Goal: Contribute content

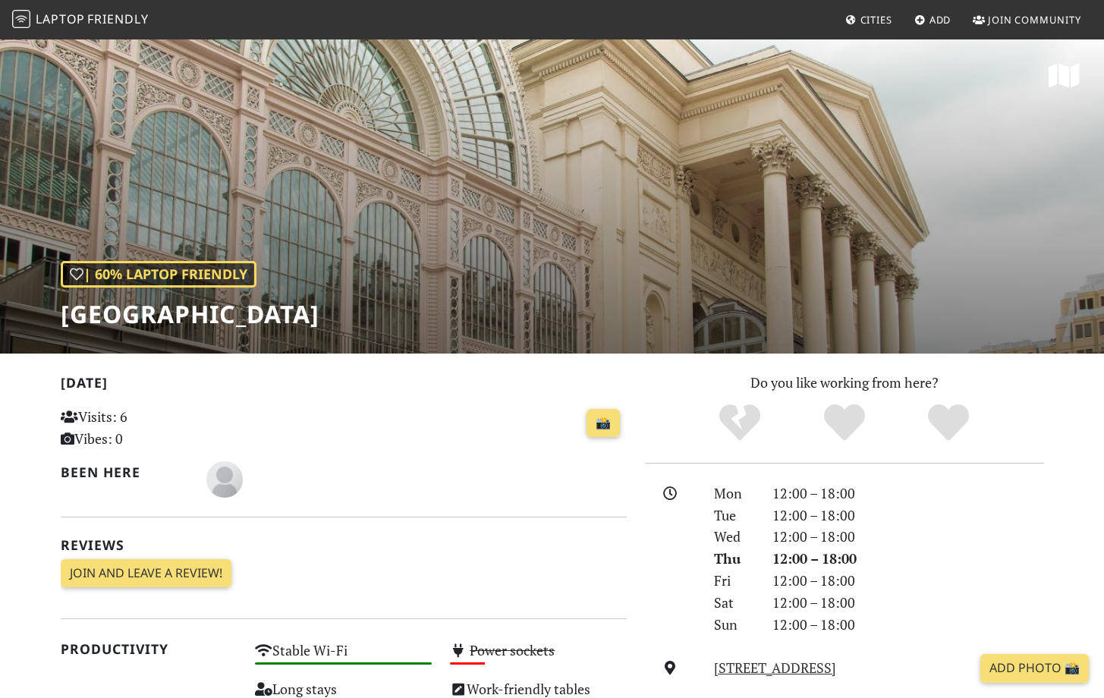
click at [446, 573] on div "Today Visits: 6 Vibes: 0 📸 Been here Reviews Join and leave a review! Join and …" at bounding box center [344, 486] width 566 height 228
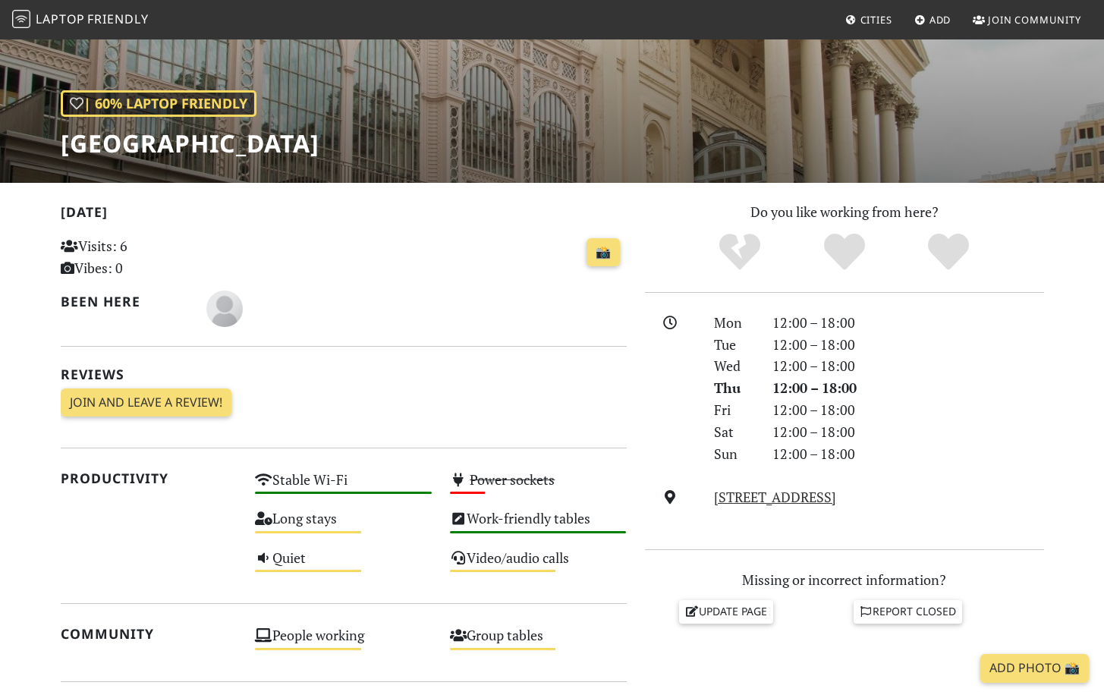
scroll to position [173, 0]
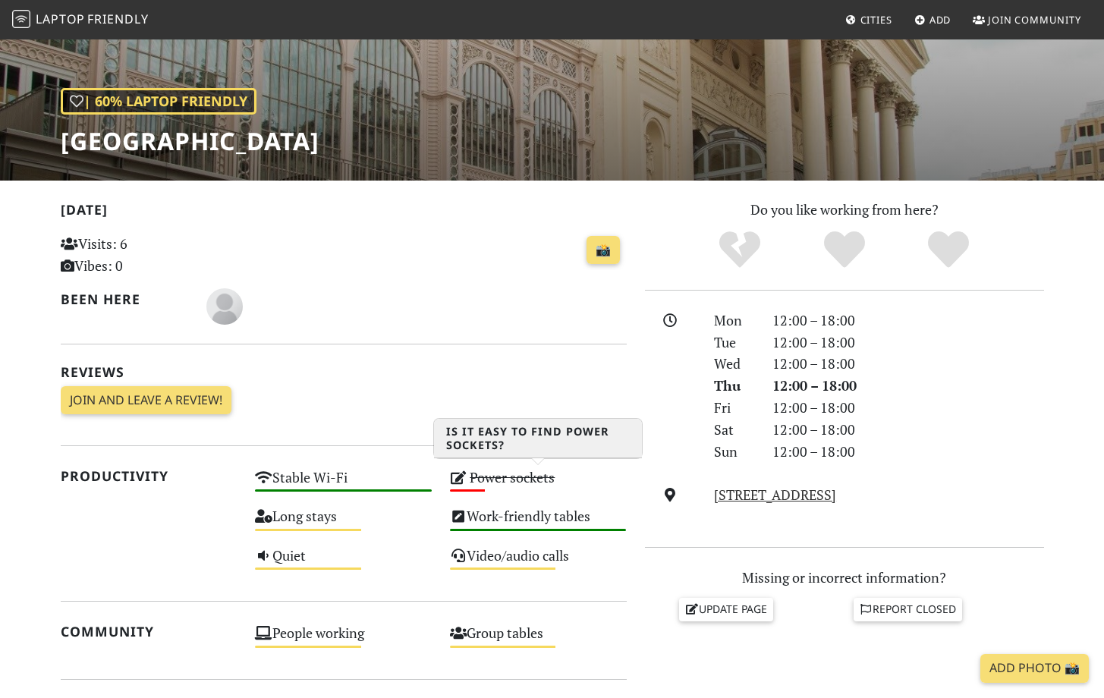
click at [461, 478] on icon at bounding box center [458, 477] width 17 height 14
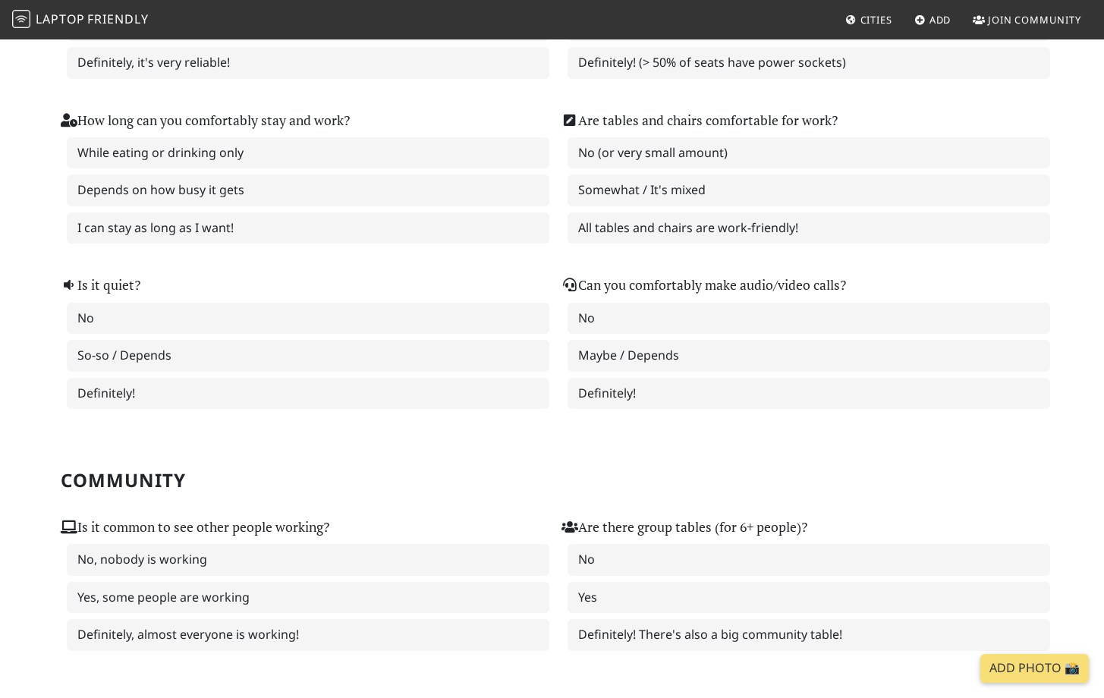
scroll to position [300, 0]
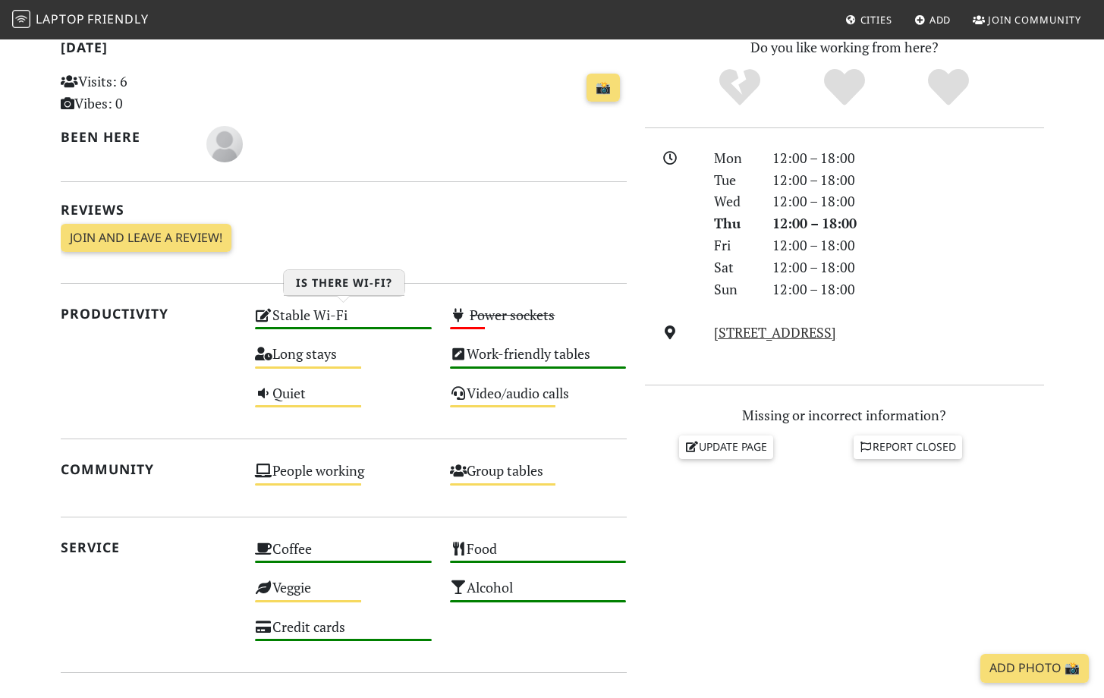
scroll to position [337, 0]
